Goal: Information Seeking & Learning: Learn about a topic

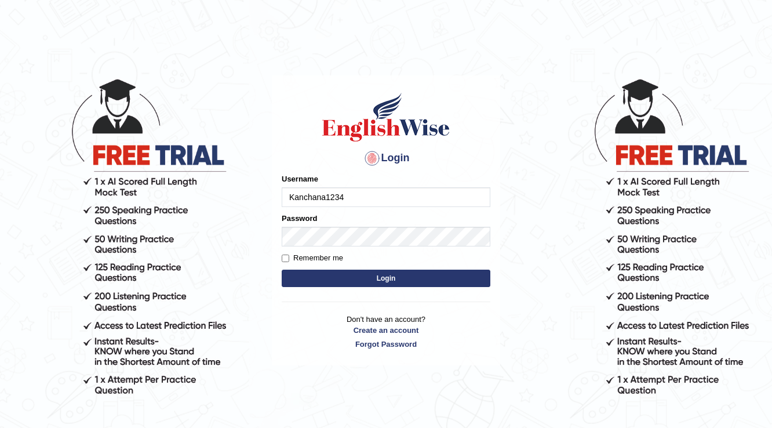
type input "Kanchana1234"
click at [431, 224] on div "Password" at bounding box center [386, 230] width 209 height 34
click at [308, 278] on button "Login" at bounding box center [386, 278] width 209 height 17
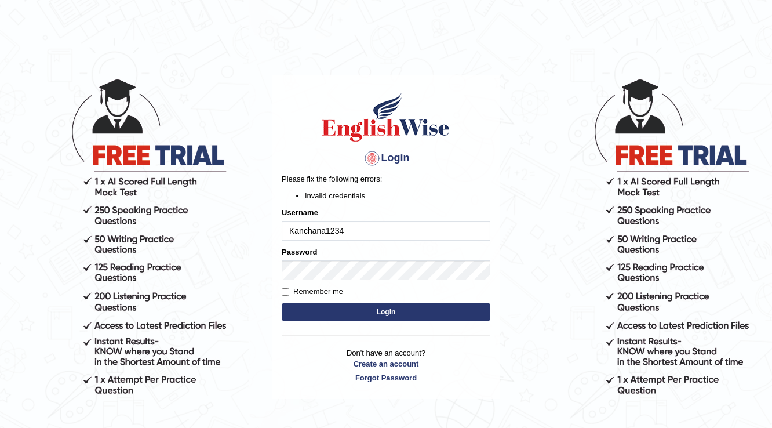
click at [446, 314] on button "Login" at bounding box center [386, 311] width 209 height 17
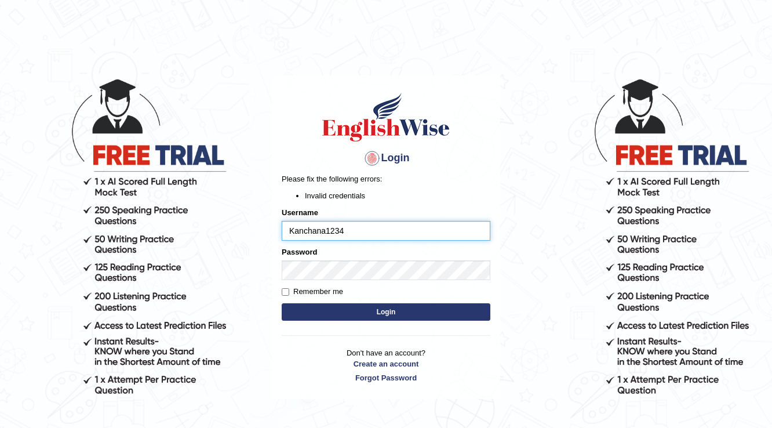
click at [376, 227] on input "Kanchana1234" at bounding box center [386, 231] width 209 height 20
click at [369, 304] on button "Login" at bounding box center [386, 311] width 209 height 17
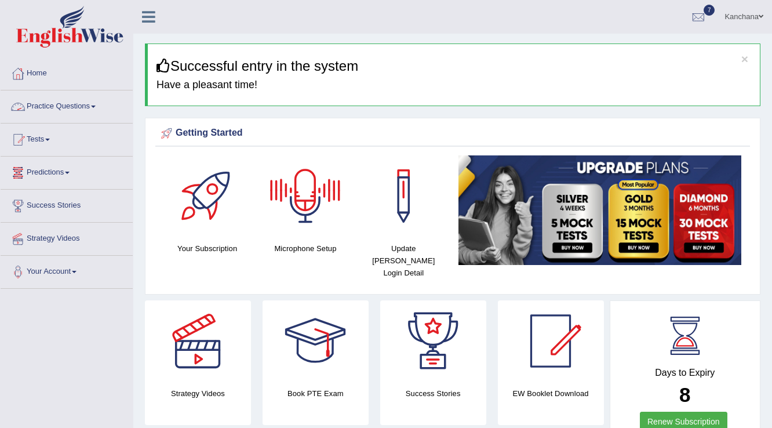
click at [97, 104] on link "Practice Questions" at bounding box center [67, 104] width 132 height 29
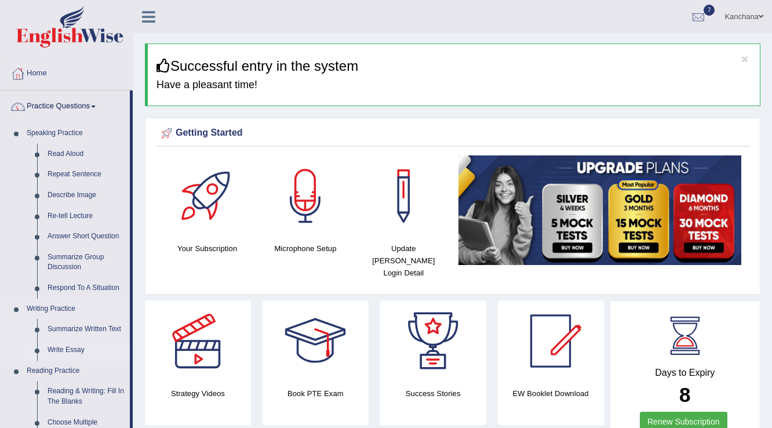
scroll to position [46, 0]
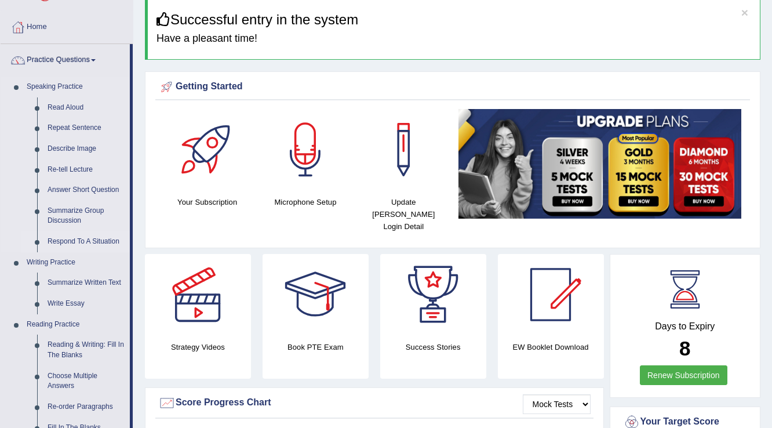
click at [89, 241] on link "Respond To A Situation" at bounding box center [86, 241] width 88 height 21
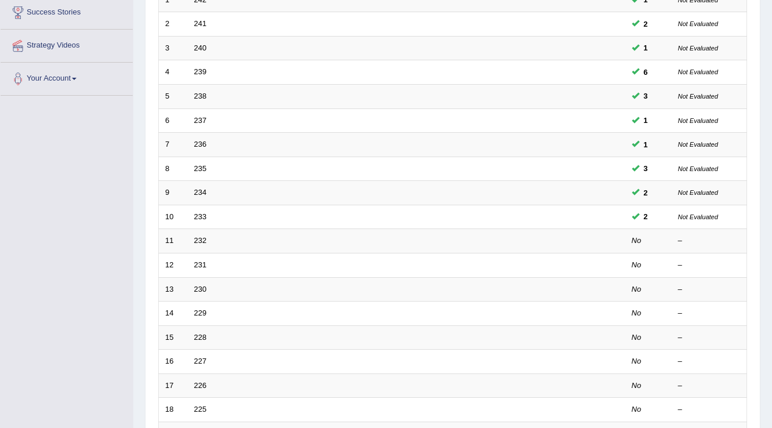
scroll to position [186, 0]
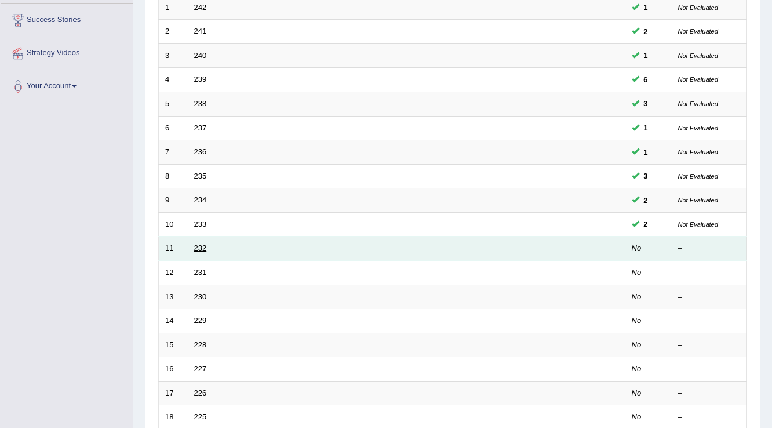
click at [197, 246] on link "232" at bounding box center [200, 248] width 13 height 9
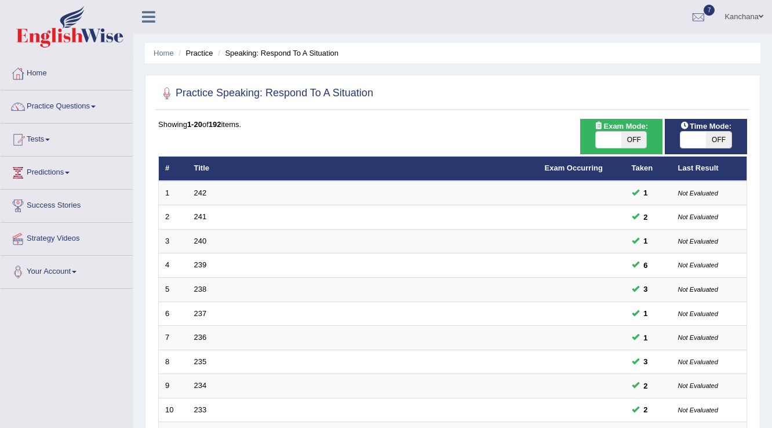
click at [625, 141] on span "OFF" at bounding box center [635, 140] width 26 height 16
checkbox input "true"
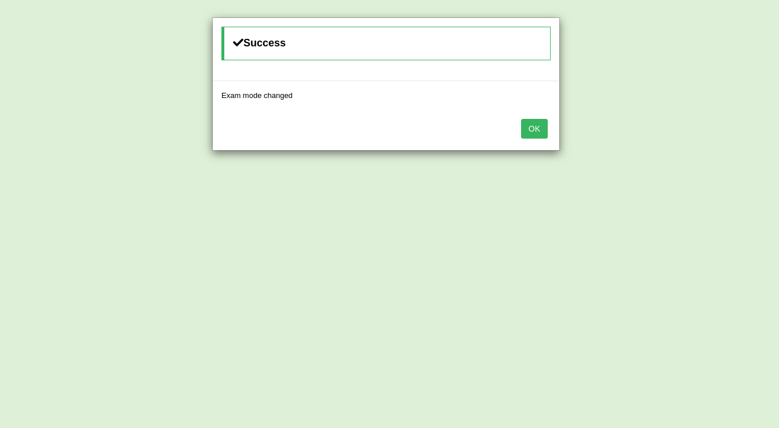
drag, startPoint x: 536, startPoint y: 128, endPoint x: 524, endPoint y: 141, distance: 18.1
click at [522, 148] on div "OK" at bounding box center [386, 130] width 347 height 41
click at [540, 122] on button "OK" at bounding box center [534, 129] width 27 height 20
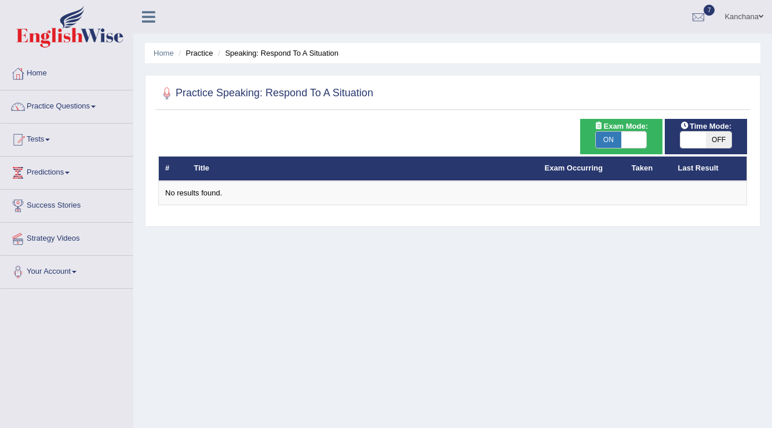
click at [616, 137] on span "ON" at bounding box center [609, 140] width 26 height 16
checkbox input "false"
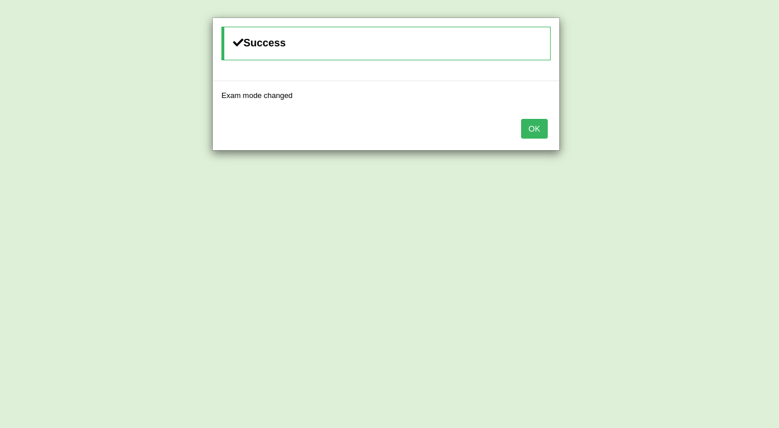
click at [533, 132] on button "OK" at bounding box center [534, 129] width 27 height 20
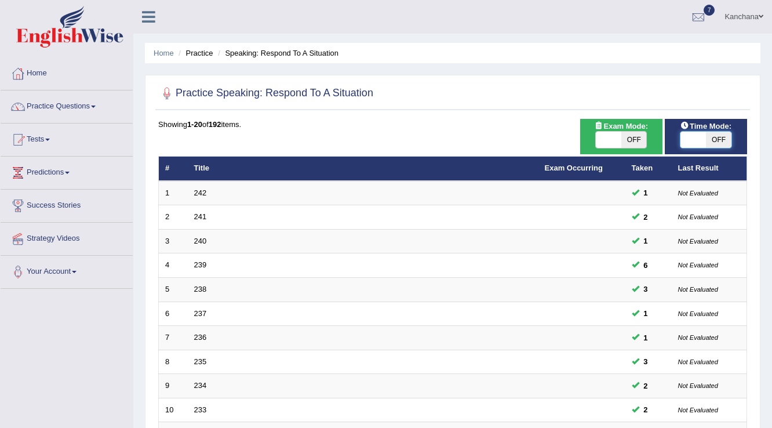
click at [705, 135] on span at bounding box center [694, 140] width 26 height 16
checkbox input "true"
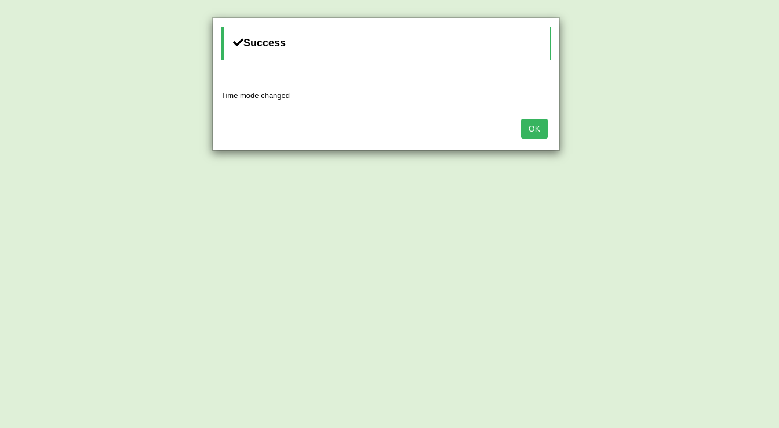
click at [544, 129] on button "OK" at bounding box center [534, 129] width 27 height 20
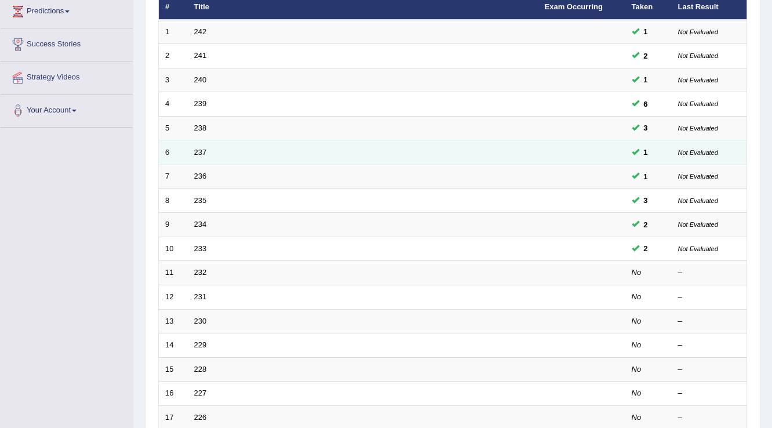
scroll to position [186, 0]
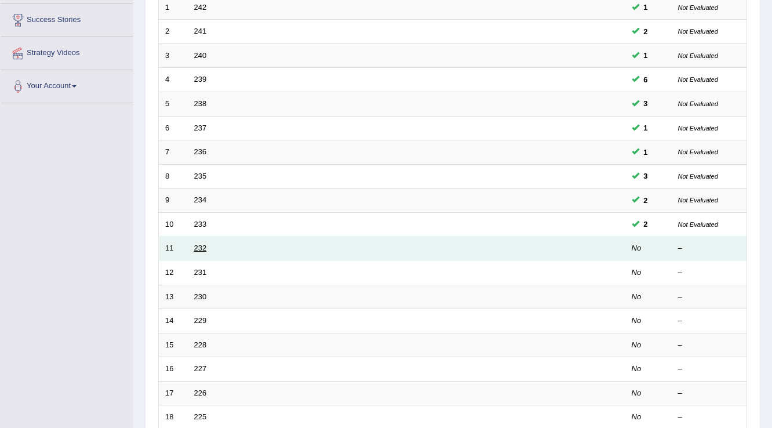
click at [205, 248] on link "232" at bounding box center [200, 248] width 13 height 9
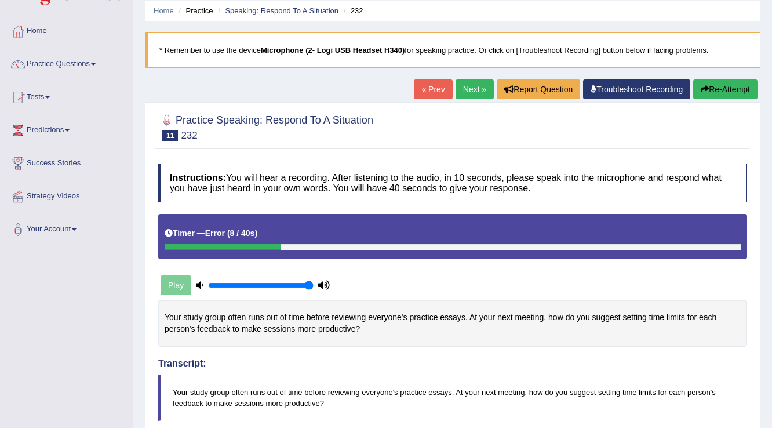
scroll to position [22, 0]
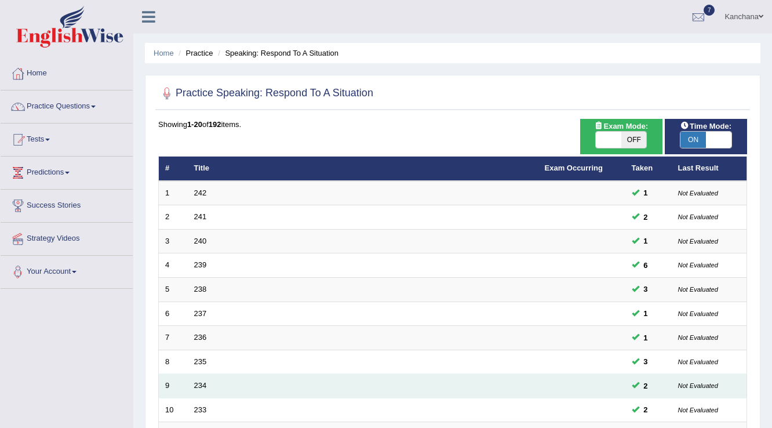
scroll to position [232, 0]
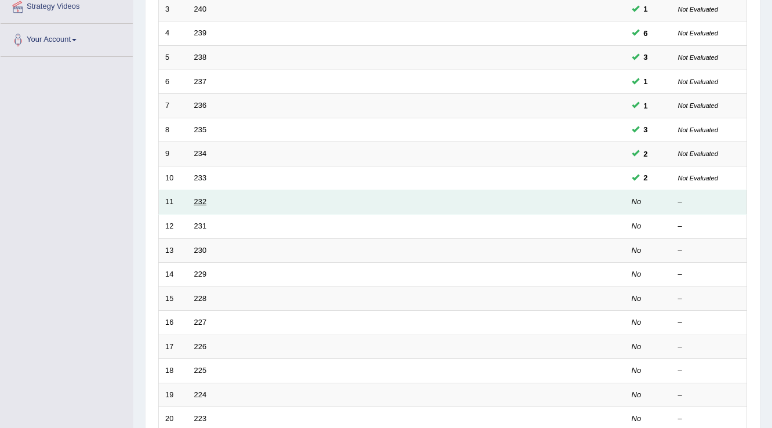
click at [199, 198] on link "232" at bounding box center [200, 201] width 13 height 9
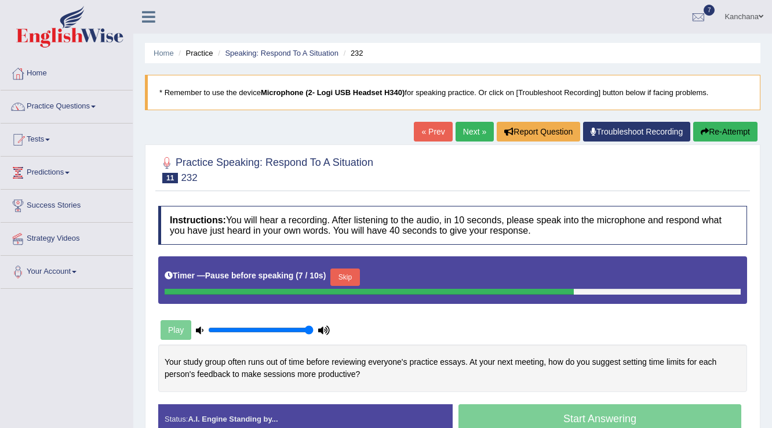
click at [628, 130] on link "Troubleshoot Recording" at bounding box center [636, 132] width 107 height 20
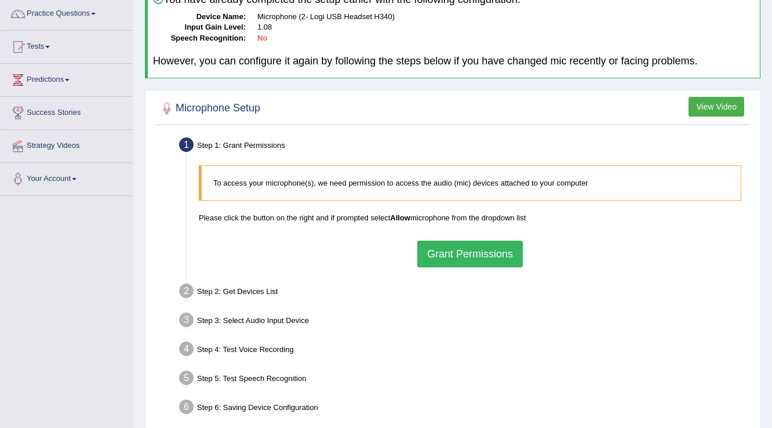
click at [489, 250] on button "Grant Permissions" at bounding box center [470, 254] width 106 height 27
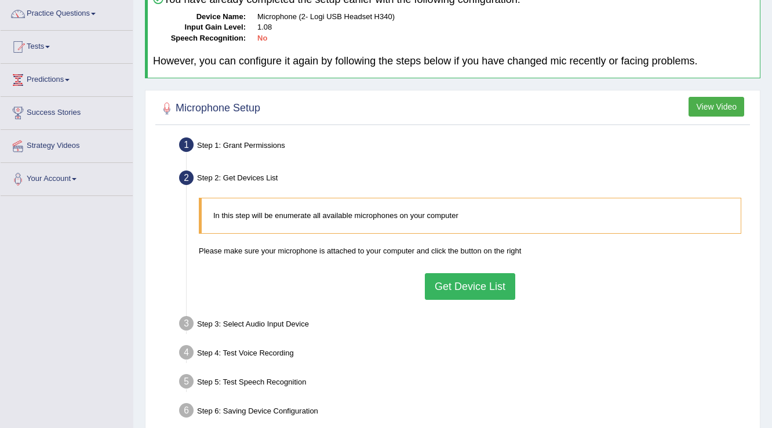
click at [463, 288] on button "Get Device List" at bounding box center [470, 286] width 90 height 27
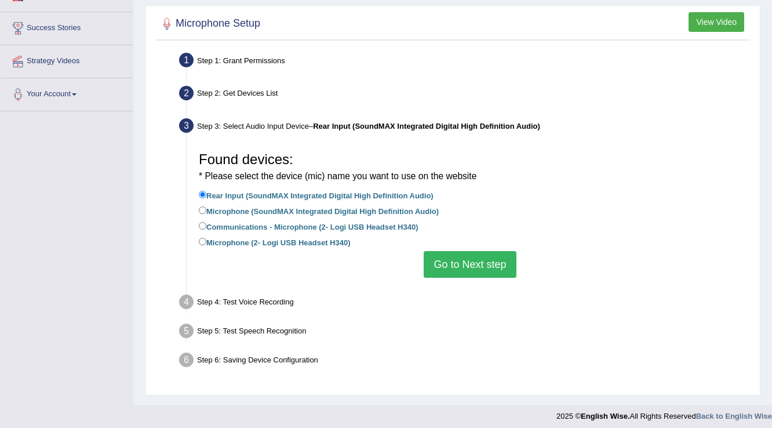
scroll to position [182, 0]
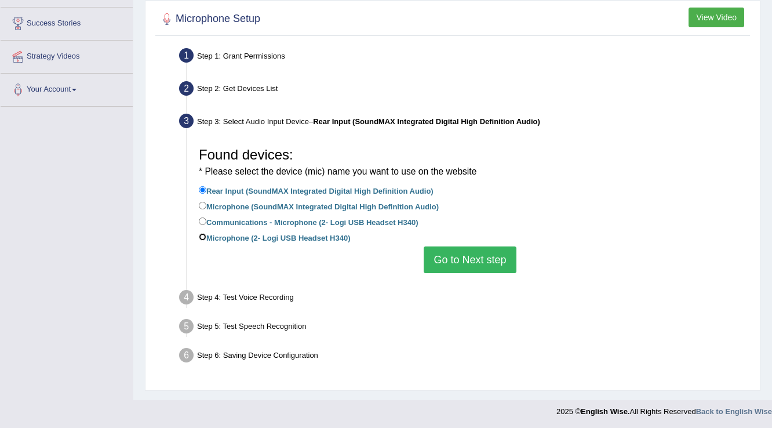
click at [203, 239] on input "Microphone (2- Logi USB Headset H340)" at bounding box center [203, 237] width 8 height 8
radio input "true"
click at [463, 261] on button "Go to Next step" at bounding box center [470, 259] width 92 height 27
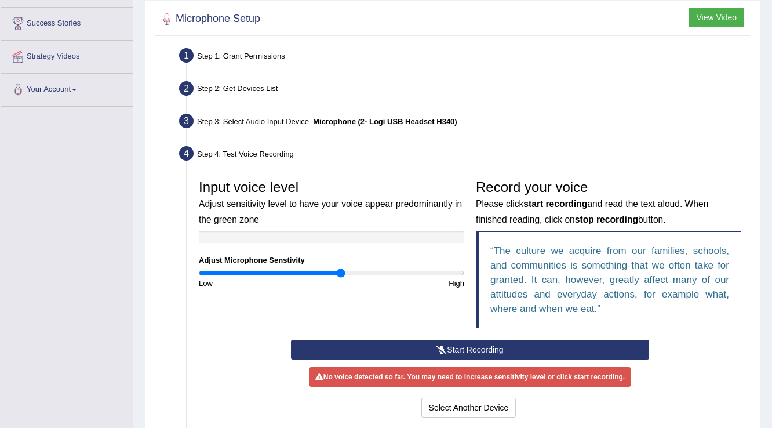
click at [431, 346] on button "Start Recording" at bounding box center [470, 350] width 358 height 20
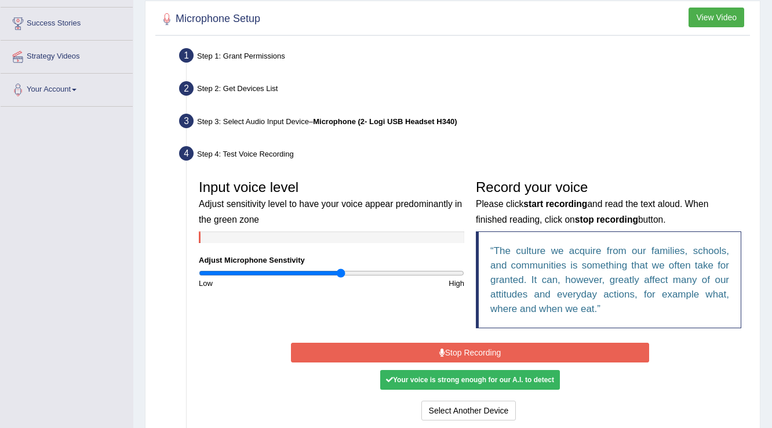
click at [516, 348] on button "Stop Recording" at bounding box center [470, 353] width 358 height 20
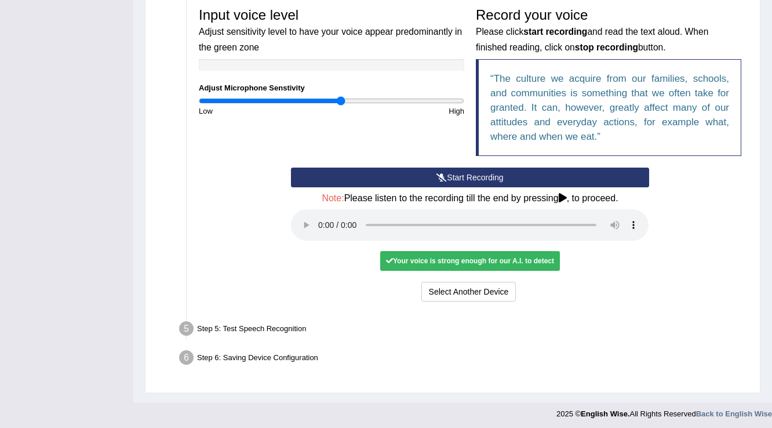
scroll to position [355, 0]
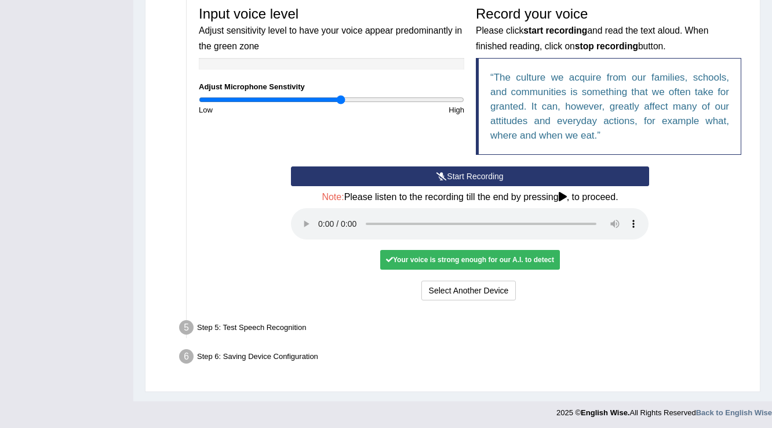
click at [283, 329] on div "Step 5: Test Speech Recognition" at bounding box center [464, 330] width 581 height 26
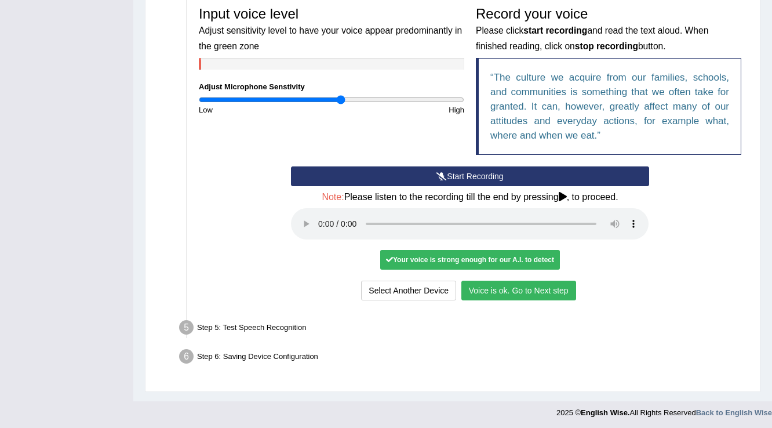
click at [548, 290] on button "Voice is ok. Go to Next step" at bounding box center [519, 291] width 115 height 20
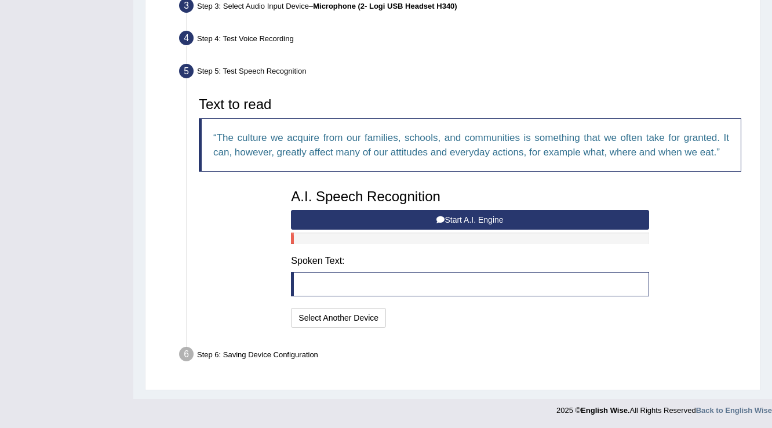
scroll to position [295, 0]
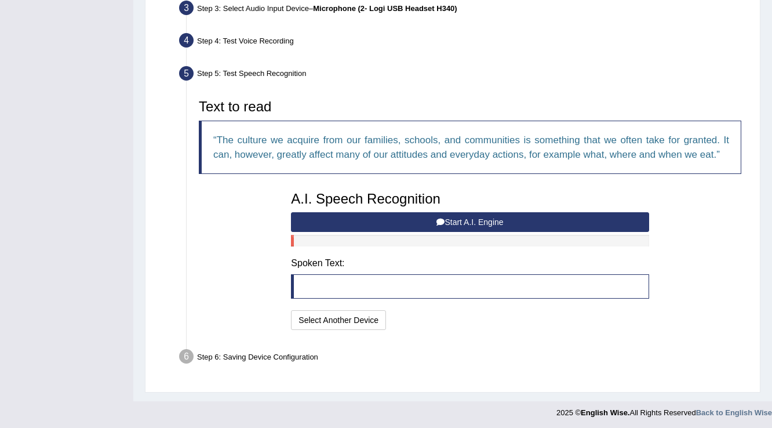
click at [369, 288] on blockquote at bounding box center [470, 286] width 358 height 24
click at [367, 293] on blockquote at bounding box center [470, 286] width 358 height 24
click at [327, 216] on button "Start A.I. Engine" at bounding box center [470, 222] width 358 height 20
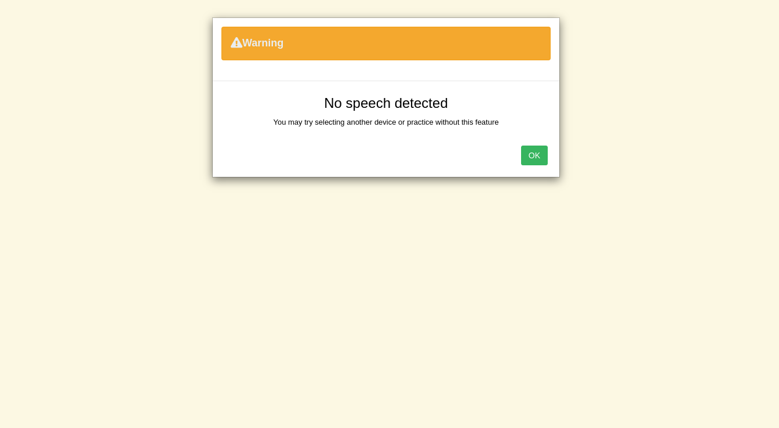
click at [525, 154] on button "OK" at bounding box center [534, 156] width 27 height 20
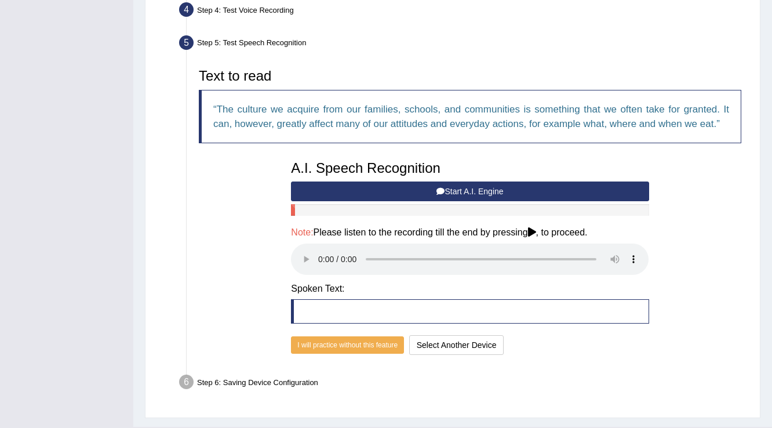
scroll to position [342, 0]
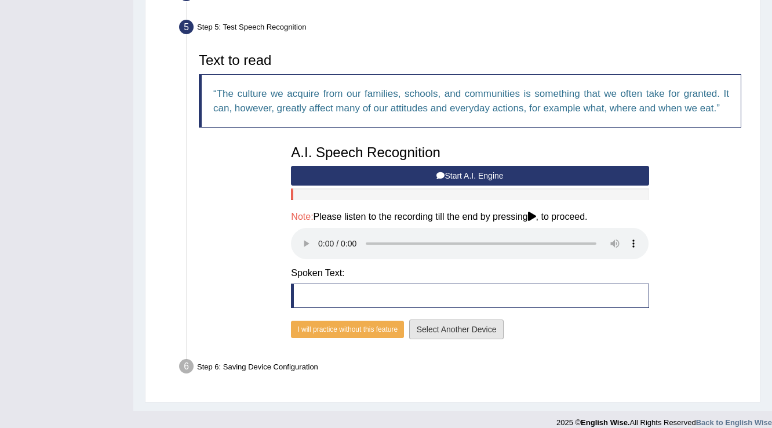
click at [467, 332] on button "Select Another Device" at bounding box center [456, 329] width 95 height 20
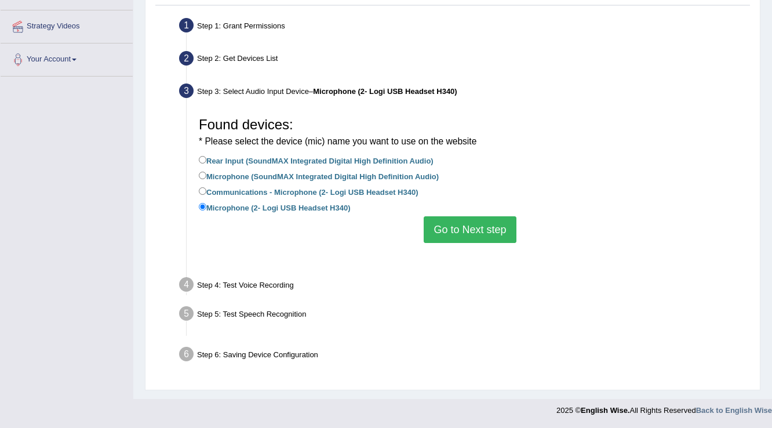
scroll to position [182, 0]
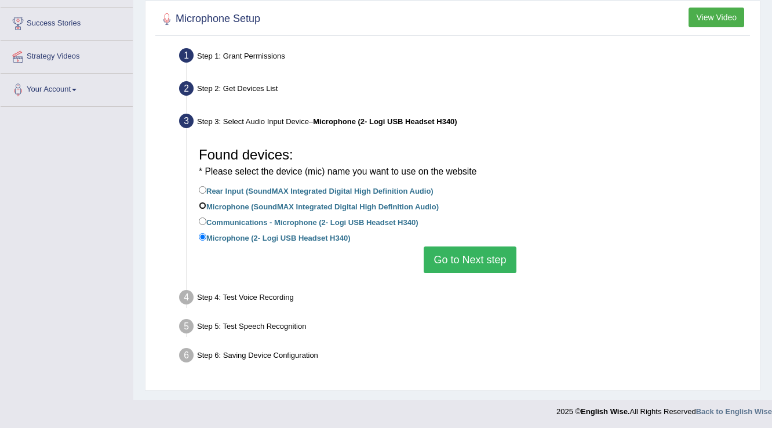
click at [204, 204] on input "Microphone (SoundMAX Integrated Digital High Definition Audio)" at bounding box center [203, 206] width 8 height 8
radio input "true"
click at [496, 263] on button "Go to Next step" at bounding box center [470, 259] width 92 height 27
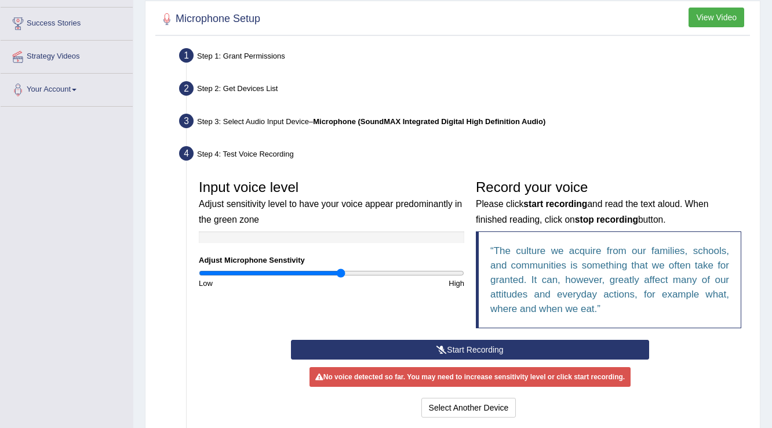
click at [444, 346] on icon at bounding box center [442, 350] width 10 height 8
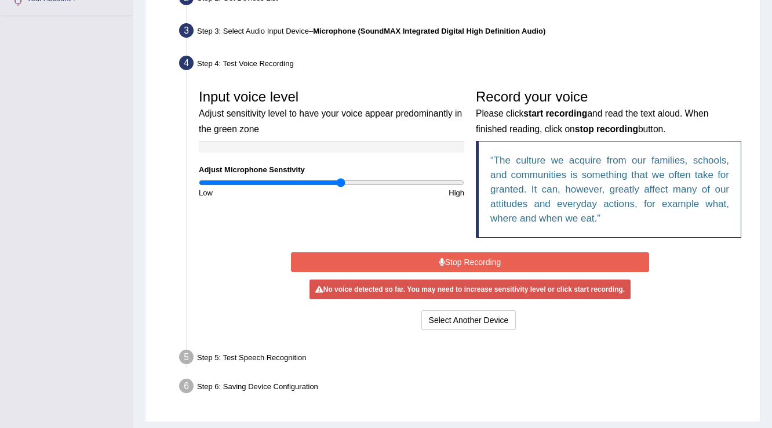
scroll to position [302, 0]
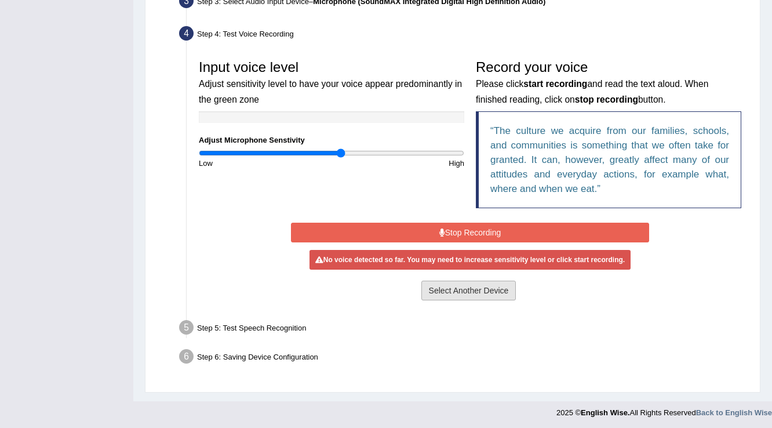
click at [449, 296] on button "Select Another Device" at bounding box center [469, 291] width 95 height 20
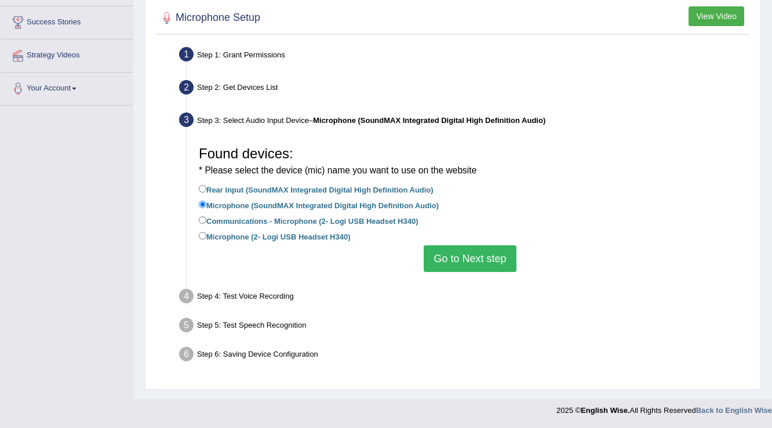
scroll to position [182, 0]
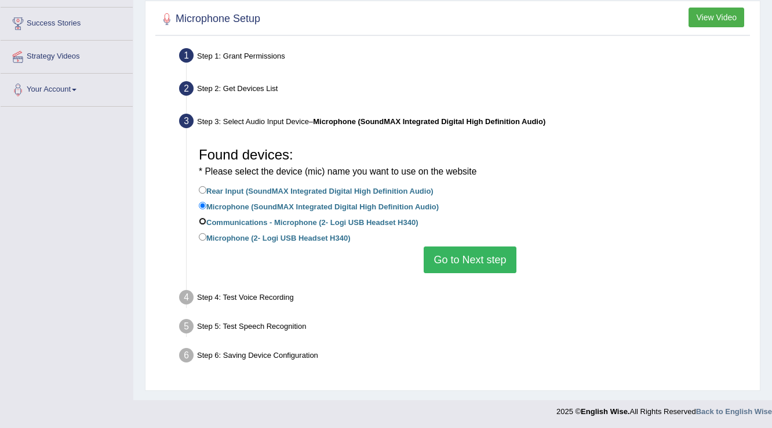
click at [205, 218] on input "Communications - Microphone (2- Logi USB Headset H340)" at bounding box center [203, 221] width 8 height 8
radio input "true"
click at [513, 262] on button "Go to Next step" at bounding box center [470, 259] width 92 height 27
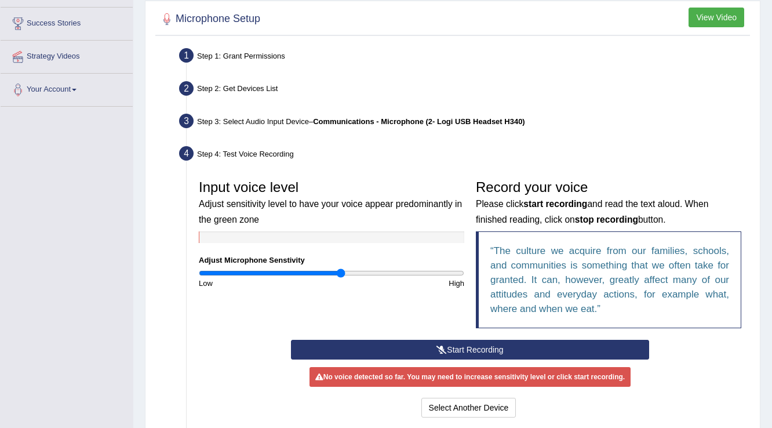
click at [391, 346] on button "Start Recording" at bounding box center [470, 350] width 358 height 20
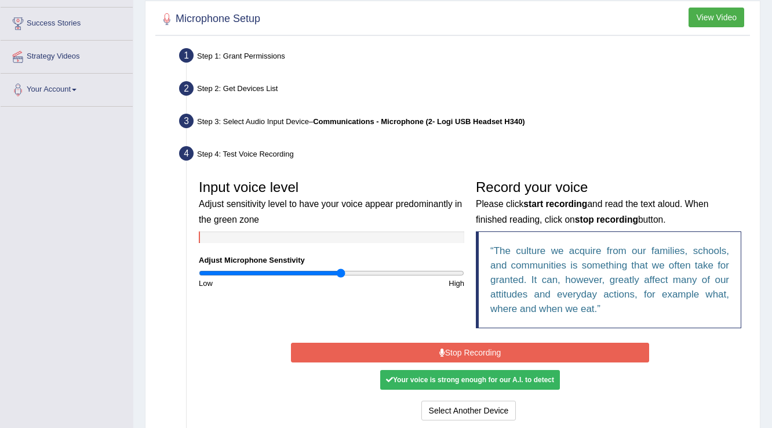
click at [503, 347] on button "Stop Recording" at bounding box center [470, 353] width 358 height 20
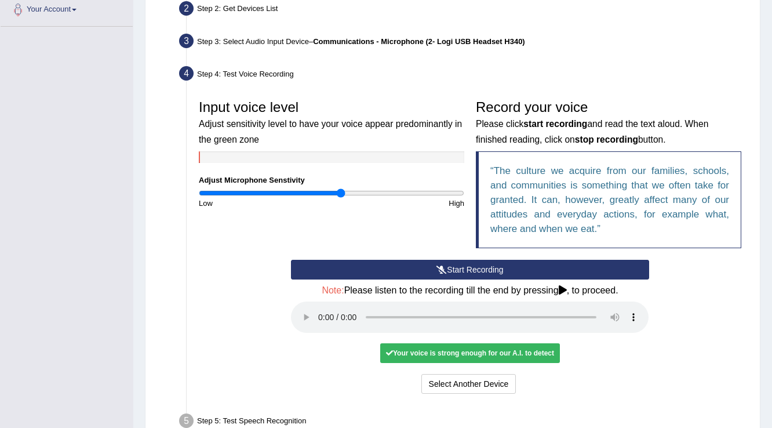
scroll to position [275, 0]
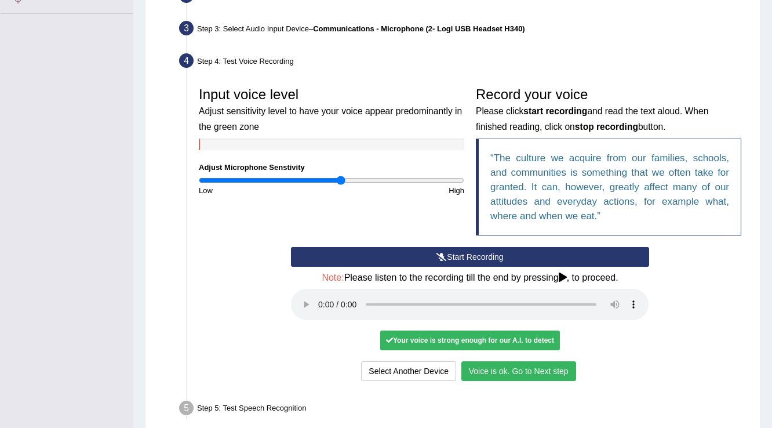
click at [489, 364] on button "Voice is ok. Go to Next step" at bounding box center [519, 371] width 115 height 20
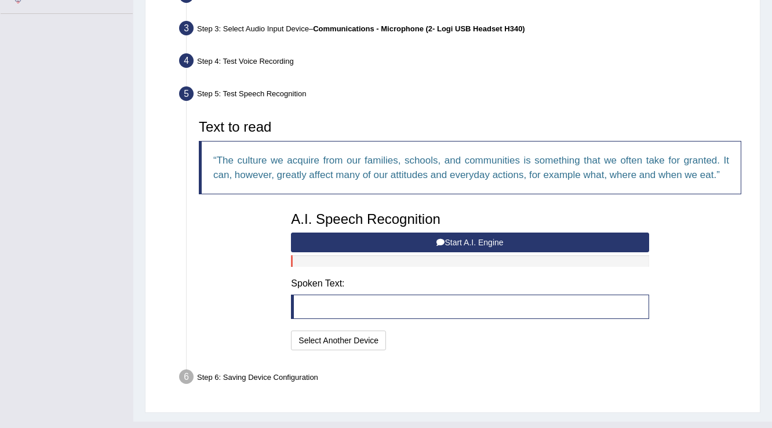
click at [387, 246] on button "Start A.I. Engine" at bounding box center [470, 243] width 358 height 20
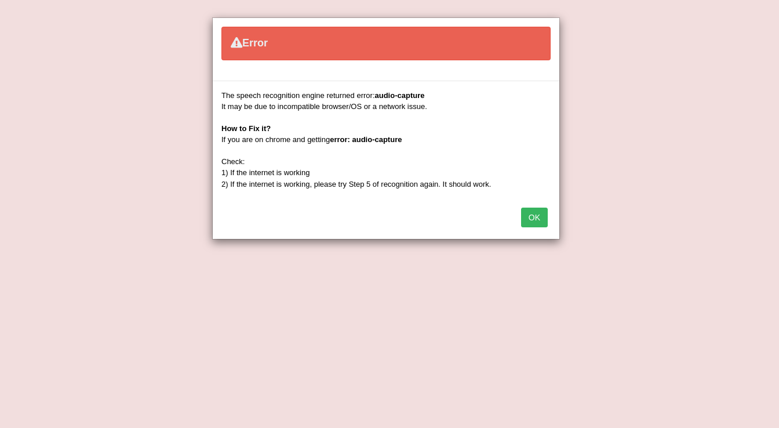
click at [531, 217] on button "OK" at bounding box center [534, 218] width 27 height 20
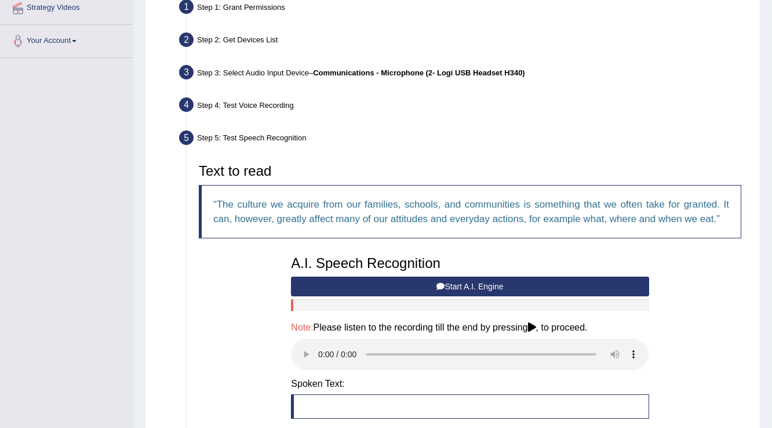
scroll to position [46, 0]
